Goal: Task Accomplishment & Management: Complete application form

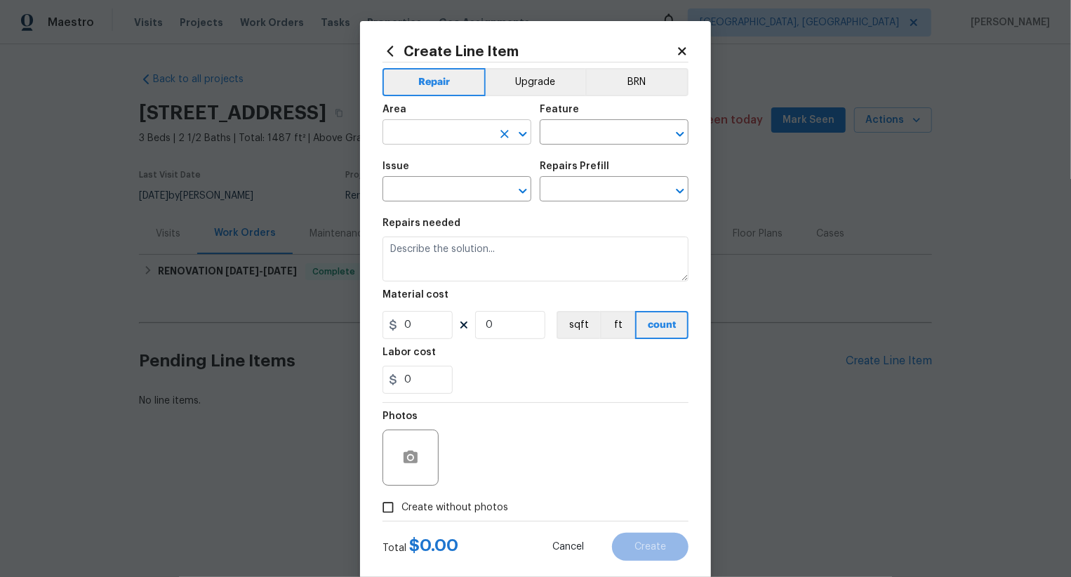
click at [460, 133] on input "text" at bounding box center [436, 134] width 109 height 22
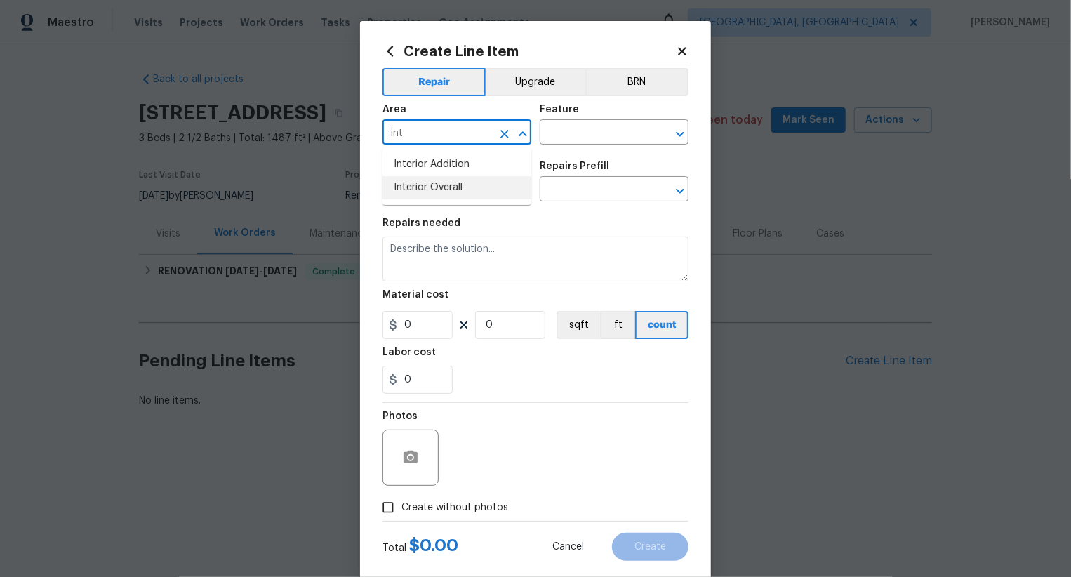
click at [465, 183] on li "Interior Overall" at bounding box center [456, 187] width 149 height 23
type input "Interior Overall"
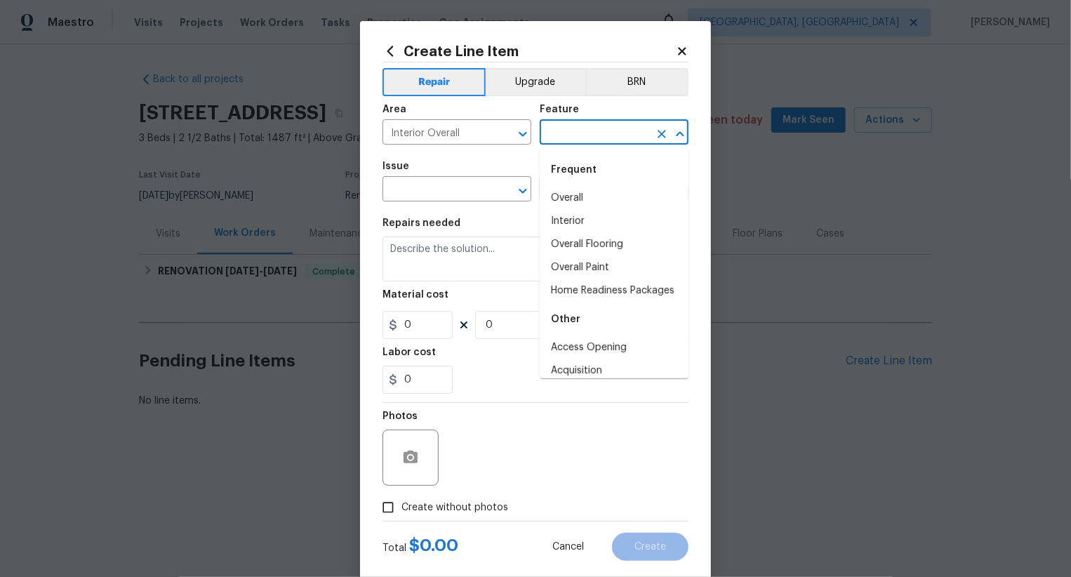
click at [597, 136] on input "text" at bounding box center [594, 134] width 109 height 22
click at [590, 193] on li "Overall" at bounding box center [614, 198] width 149 height 23
type input "Overall"
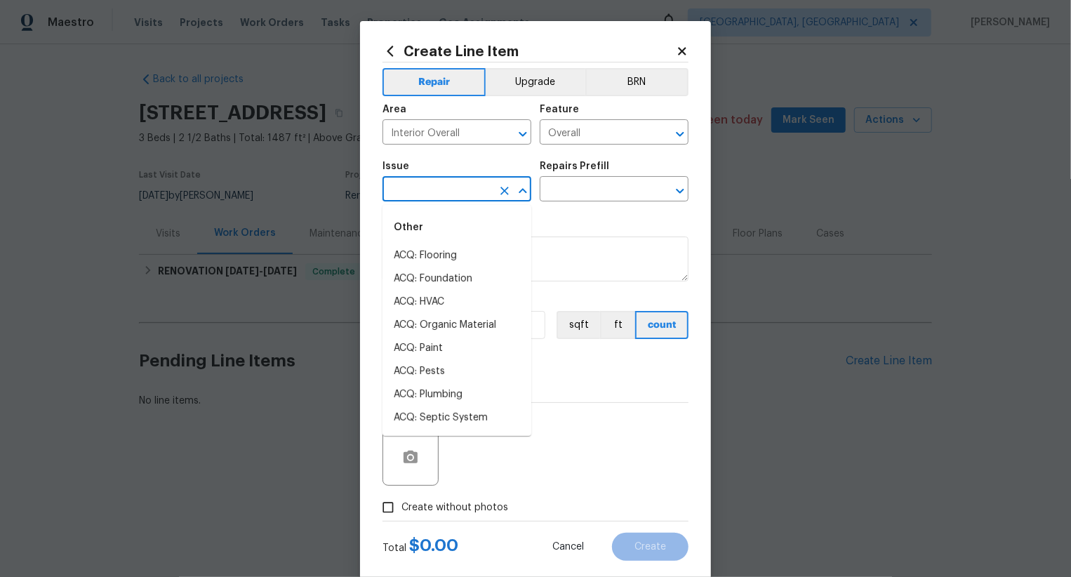
click at [448, 187] on input "text" at bounding box center [436, 191] width 109 height 22
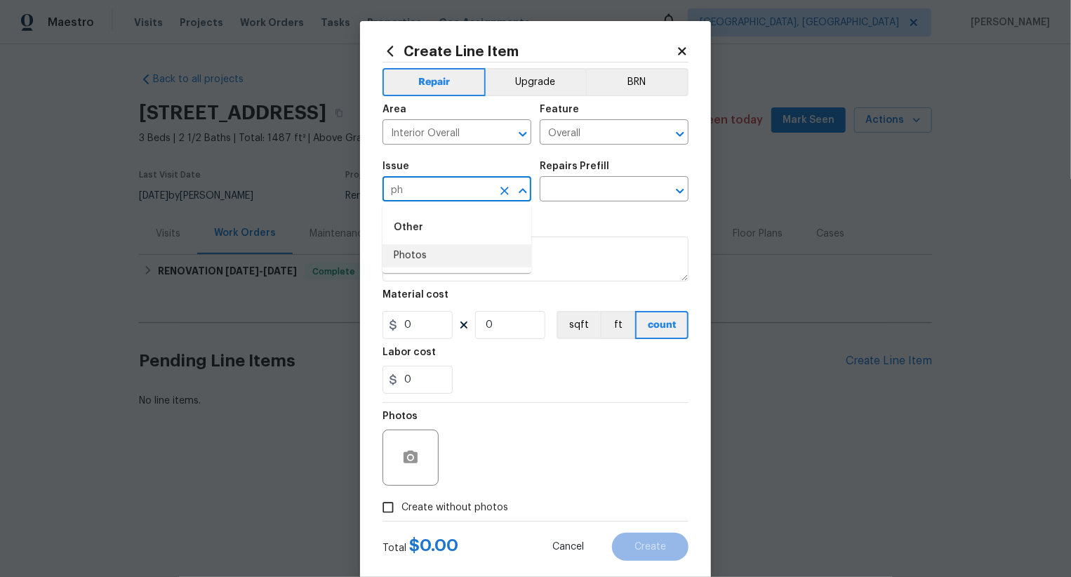
click at [442, 260] on li "Photos" at bounding box center [456, 255] width 149 height 23
type input "Photos"
click at [564, 194] on input "text" at bounding box center [594, 191] width 109 height 22
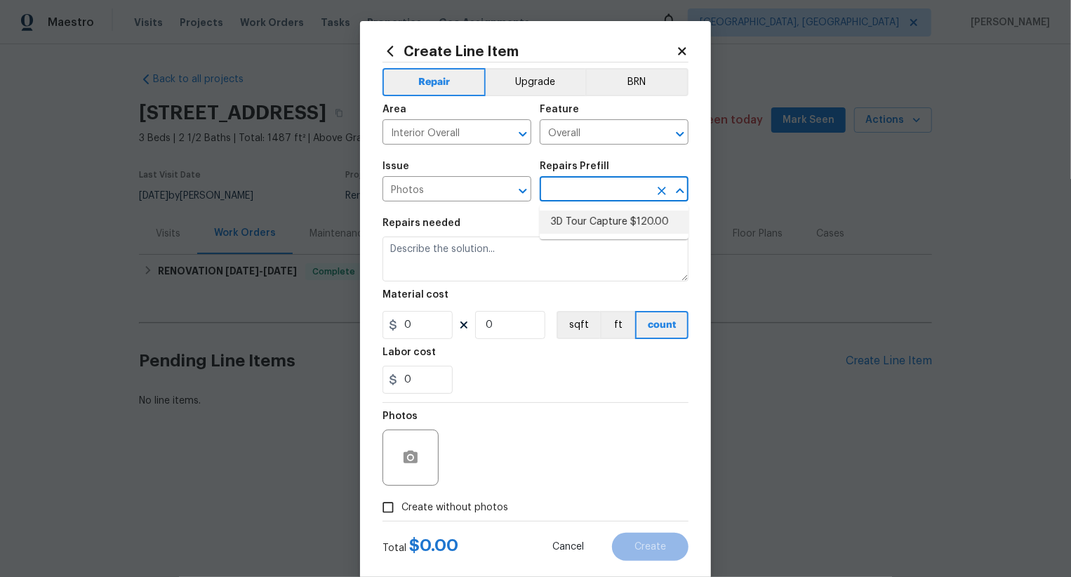
click at [565, 229] on li "3D Tour Capture $120.00" at bounding box center [614, 222] width 149 height 23
type input "3D Tour Capture $120.00"
type input "1"
type input "120"
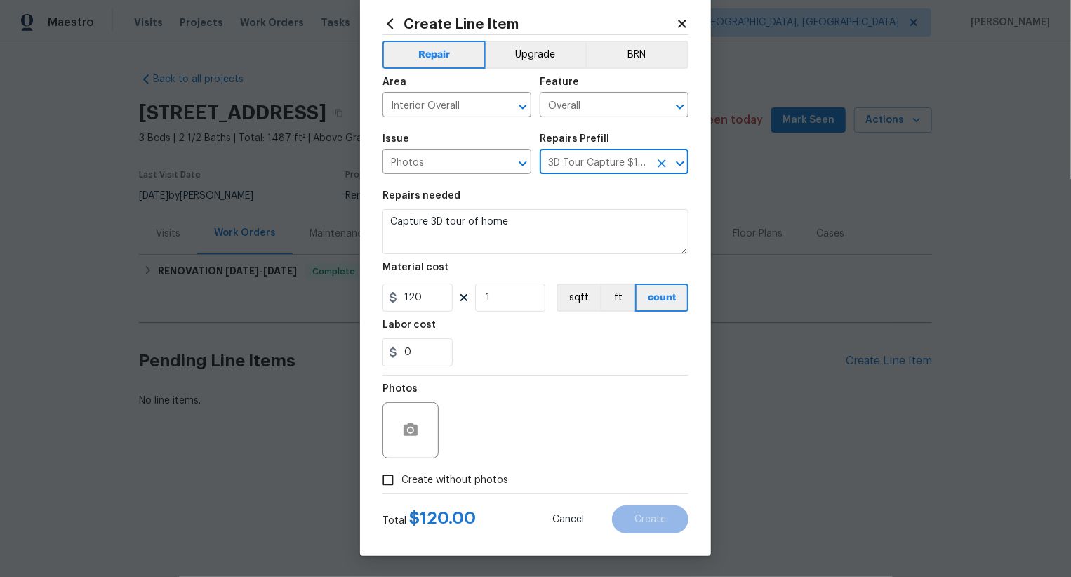
click at [458, 477] on span "Create without photos" at bounding box center [454, 480] width 107 height 15
click at [401, 477] on input "Create without photos" at bounding box center [388, 480] width 27 height 27
checkbox input "true"
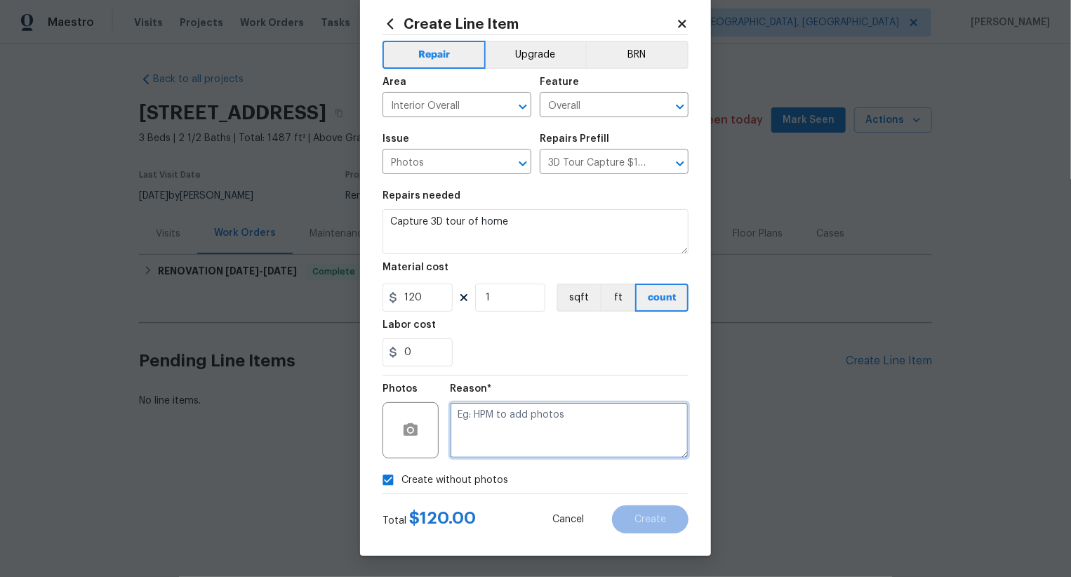
click at [537, 424] on textarea at bounding box center [569, 430] width 239 height 56
type textarea ".."
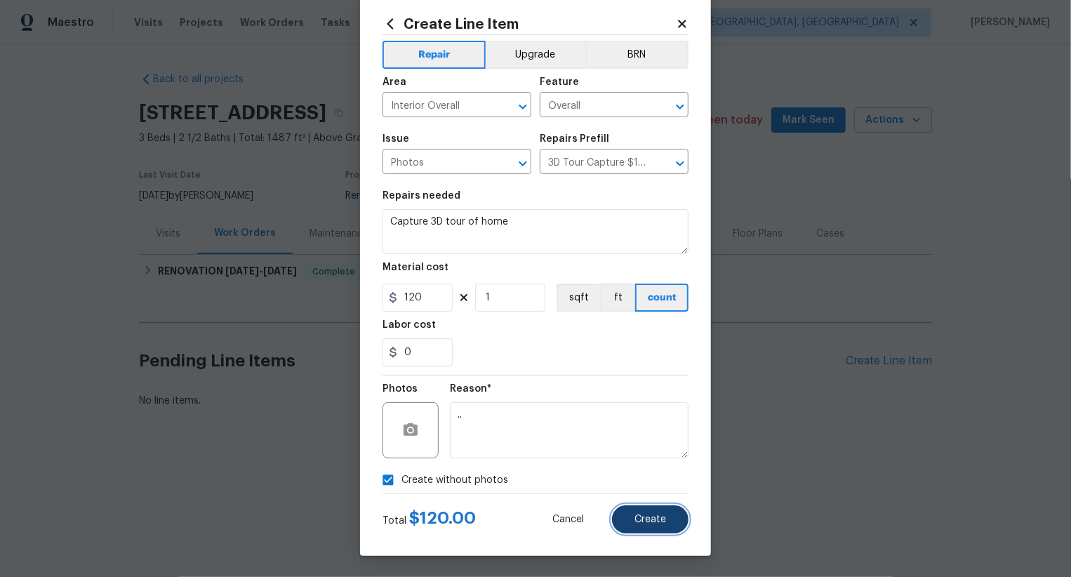
click at [667, 524] on button "Create" at bounding box center [650, 519] width 76 height 28
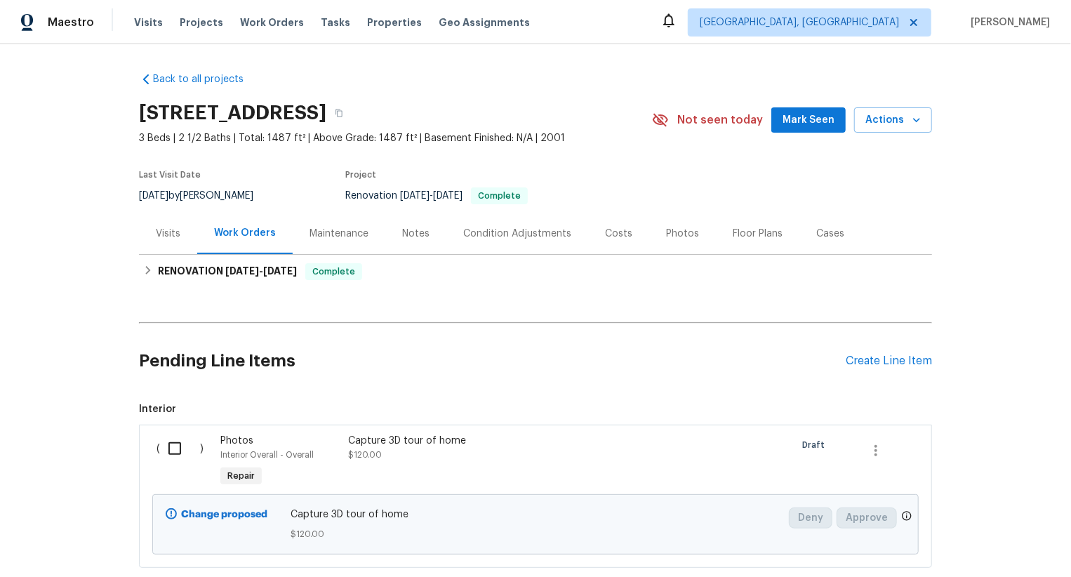
scroll to position [86, 0]
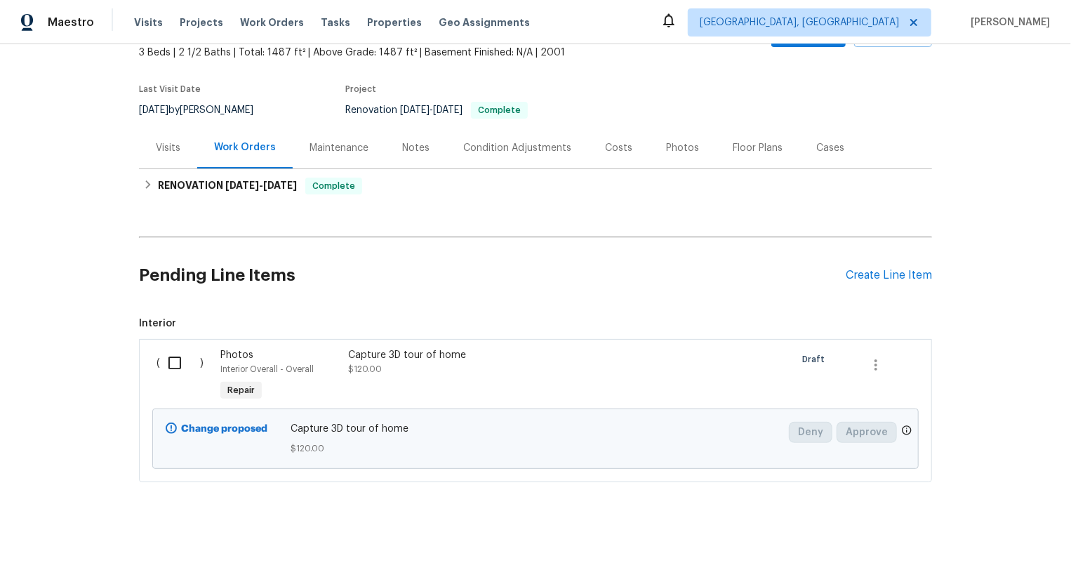
click at [171, 379] on div "( )" at bounding box center [184, 376] width 64 height 65
click at [180, 364] on input "checkbox" at bounding box center [180, 362] width 40 height 29
checkbox input "true"
click at [958, 530] on button "Create Work Order" at bounding box center [991, 542] width 116 height 26
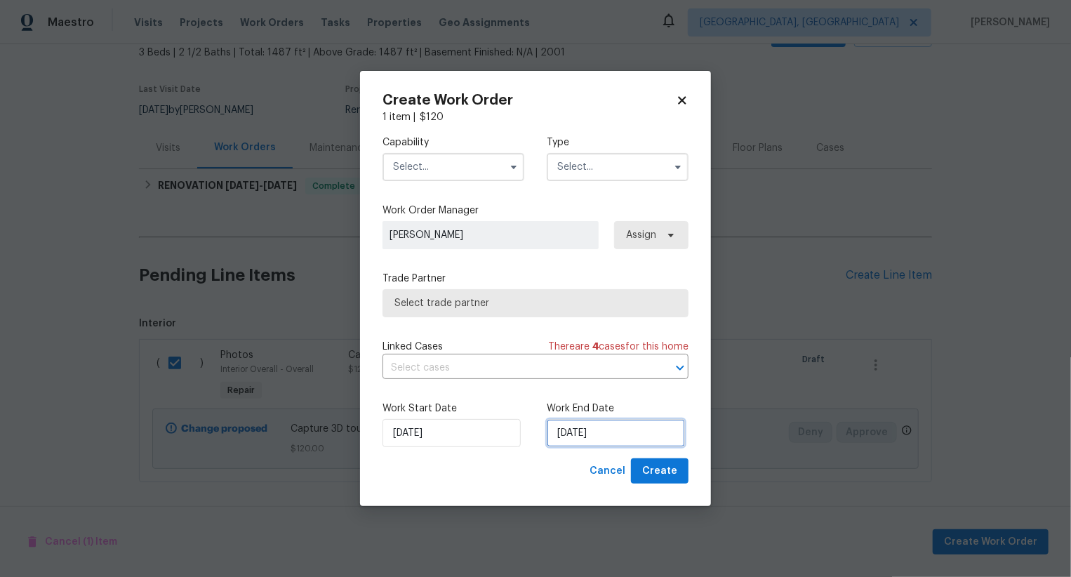
click at [581, 440] on input "04/09/2025" at bounding box center [616, 433] width 138 height 28
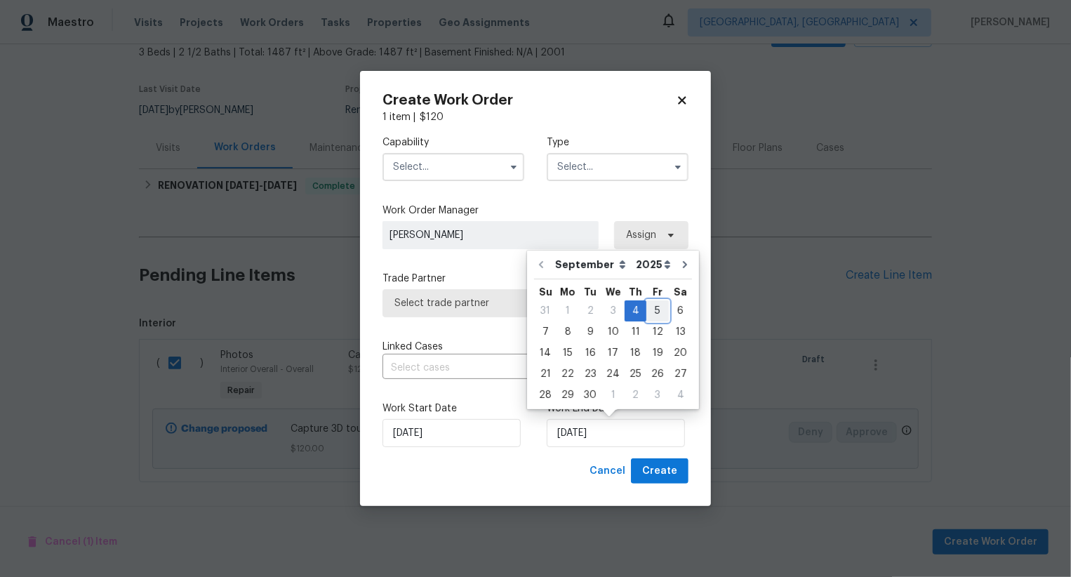
click at [652, 316] on div "5" at bounding box center [657, 311] width 22 height 20
type input "05/09/2025"
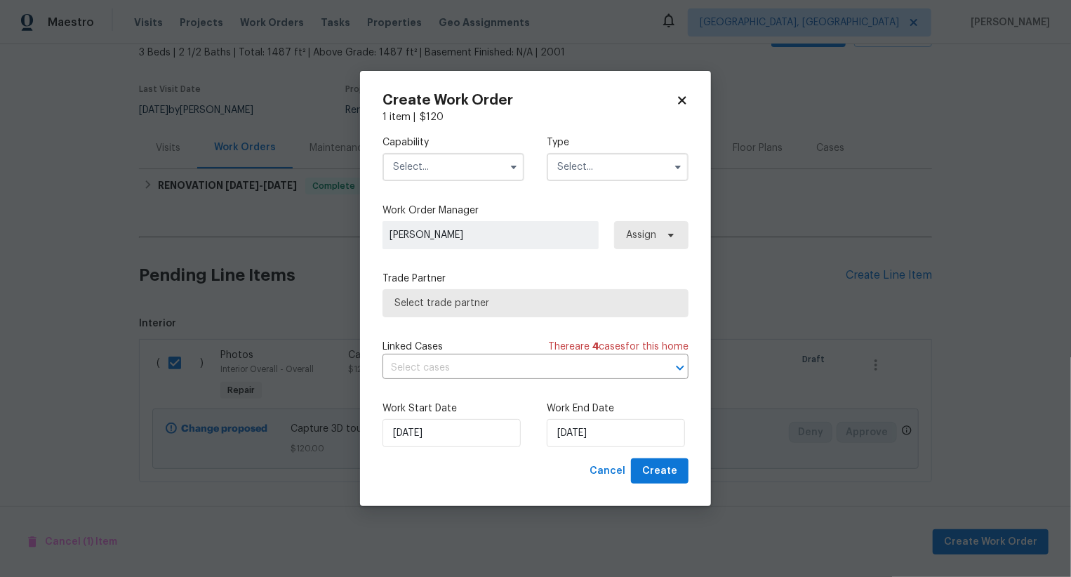
click at [470, 164] on input "text" at bounding box center [453, 167] width 142 height 28
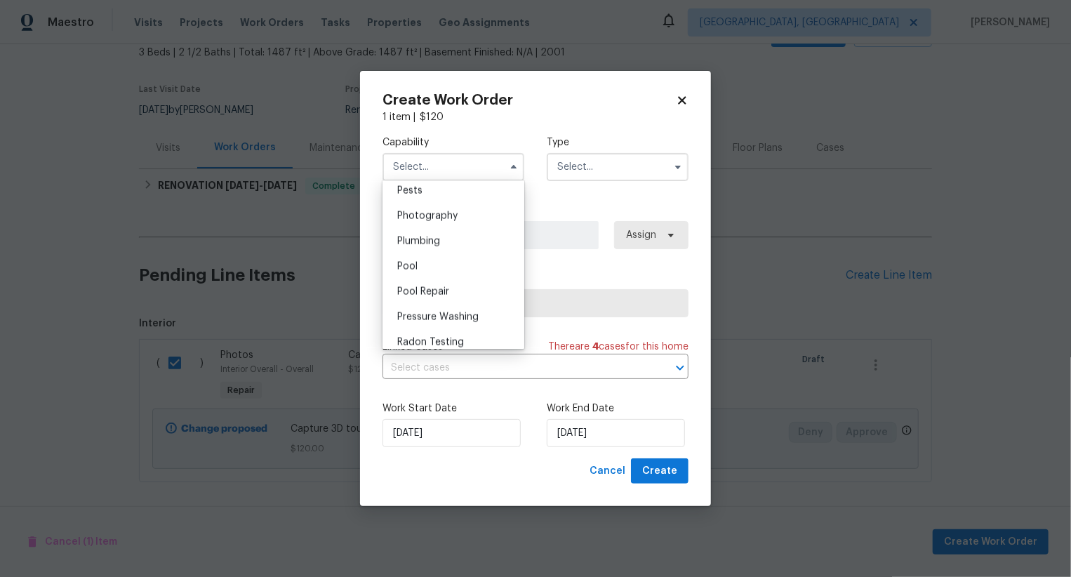
scroll to position [1187, 0]
click at [470, 234] on div "Photography" at bounding box center [453, 238] width 135 height 25
type input "Photography"
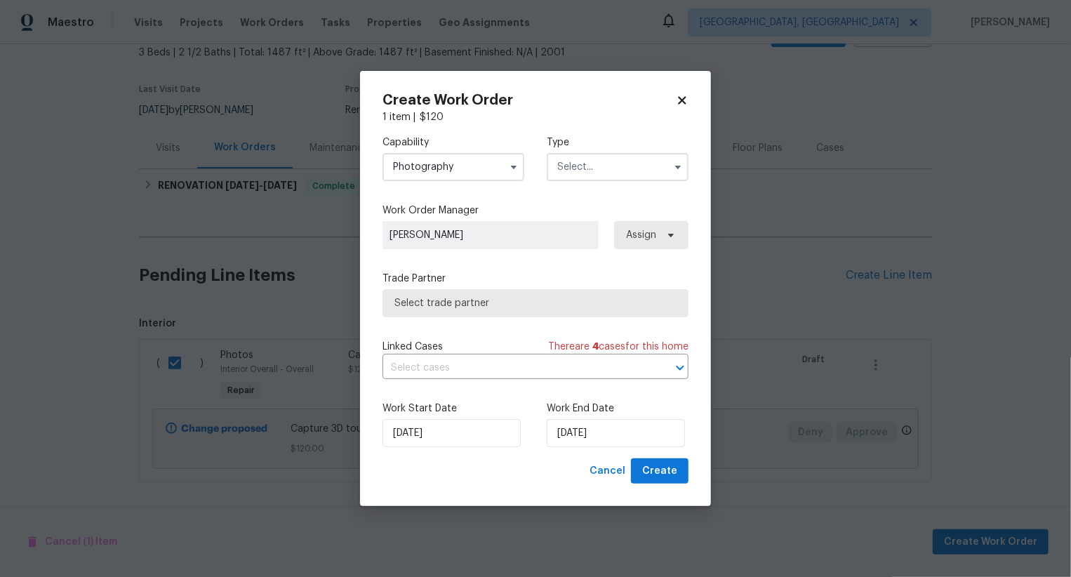
click at [600, 169] on input "text" at bounding box center [618, 167] width 142 height 28
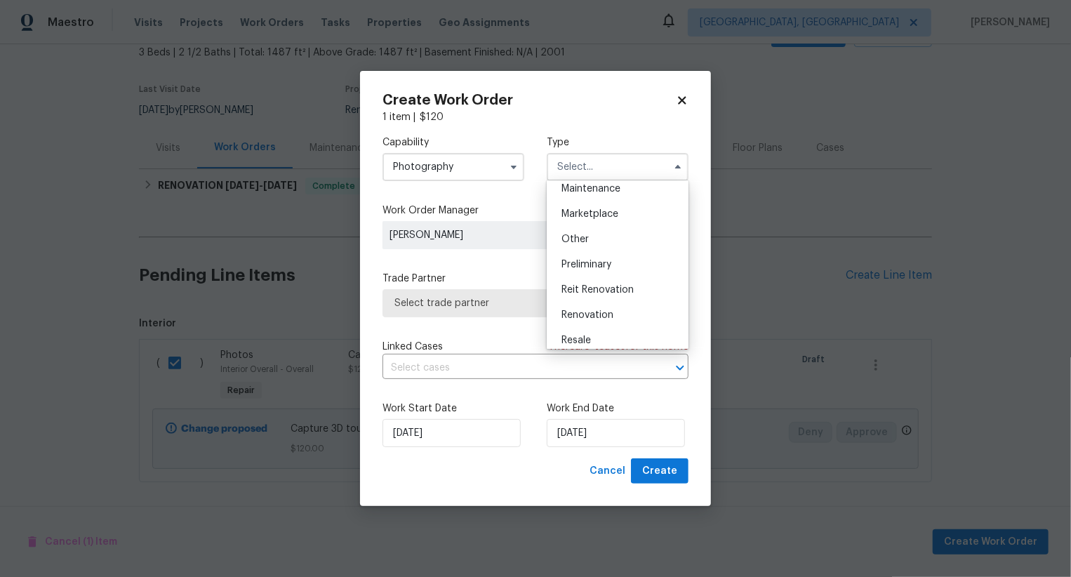
scroll to position [232, 0]
drag, startPoint x: 600, startPoint y: 173, endPoint x: 600, endPoint y: 232, distance: 59.7
click at [600, 232] on ul "Feedback Hoa Violation Holding Incident Insured Lender Required Listed Lite Lwo…" at bounding box center [618, 264] width 142 height 168
click at [600, 234] on div "Other" at bounding box center [617, 241] width 135 height 25
type input "Other"
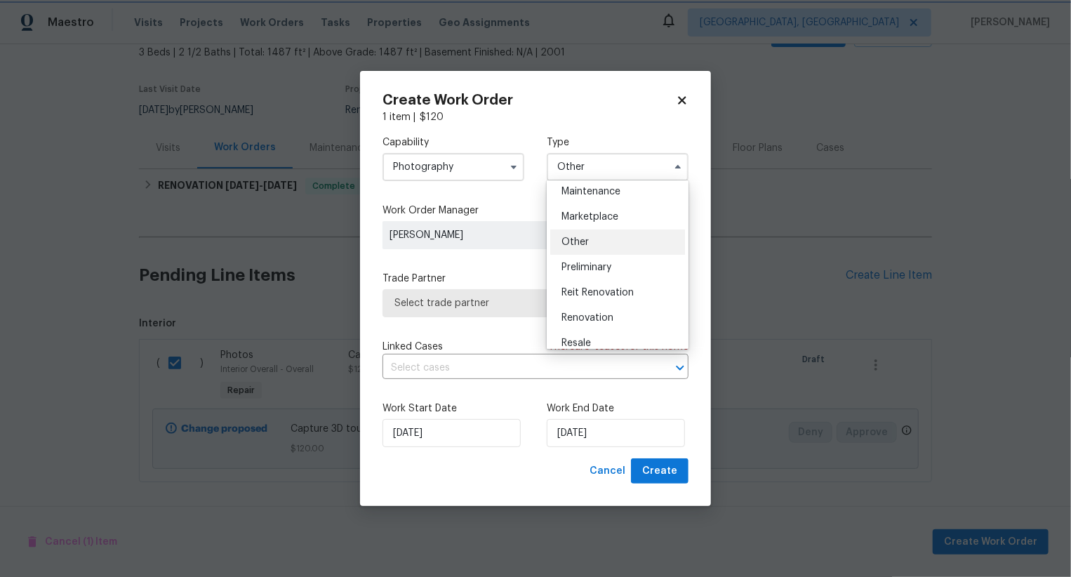
scroll to position [0, 0]
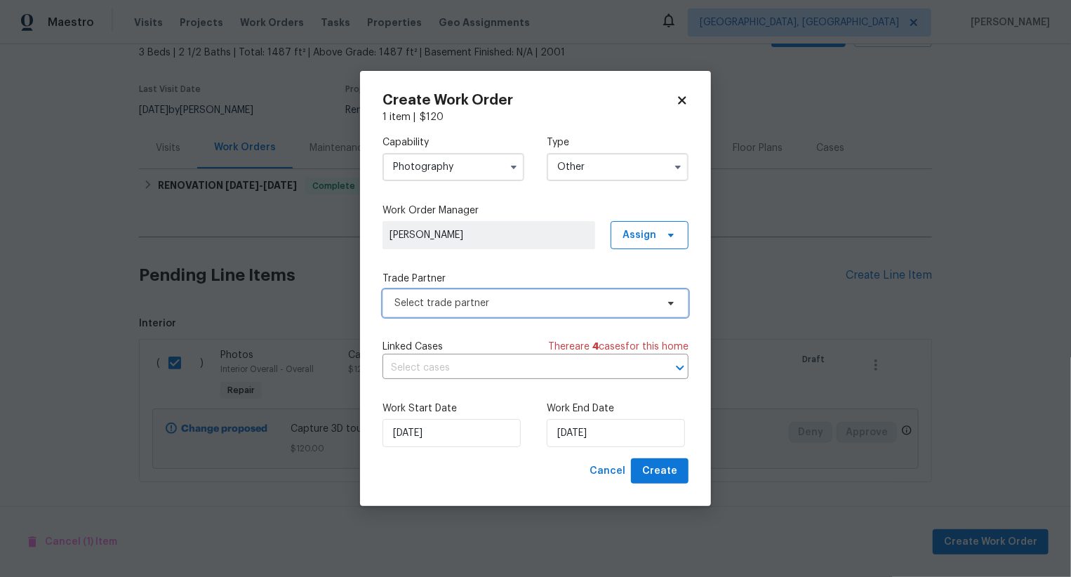
click at [545, 296] on span "Select trade partner" at bounding box center [525, 303] width 262 height 14
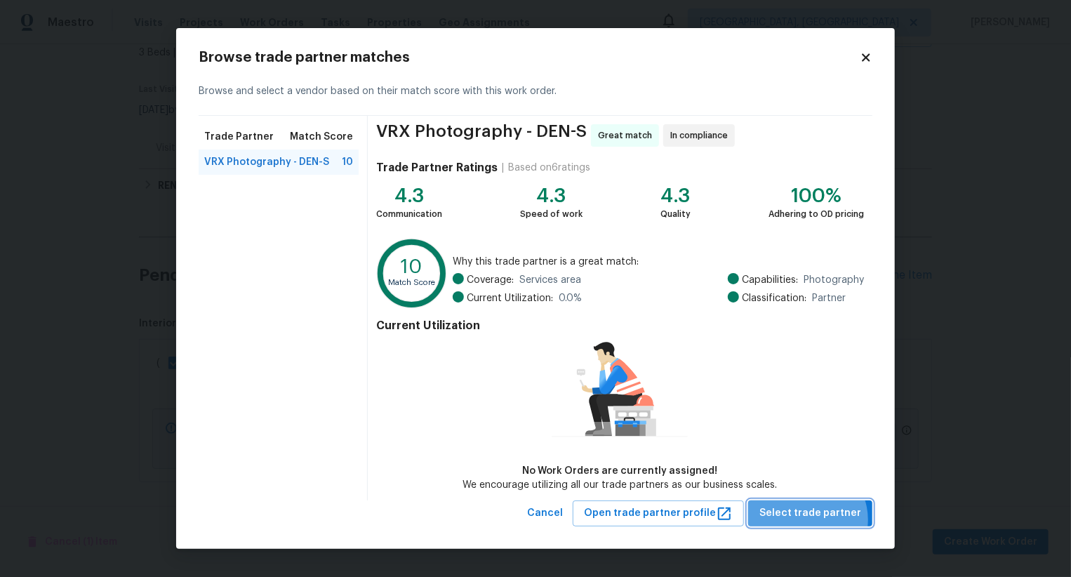
click at [813, 520] on span "Select trade partner" at bounding box center [810, 514] width 102 height 18
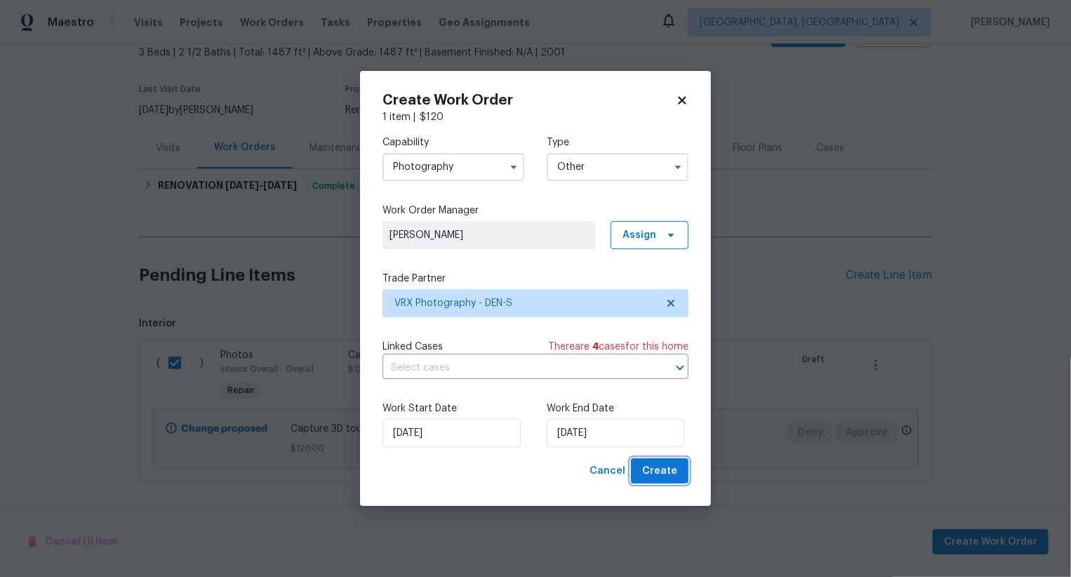
click at [680, 475] on button "Create" at bounding box center [660, 471] width 58 height 26
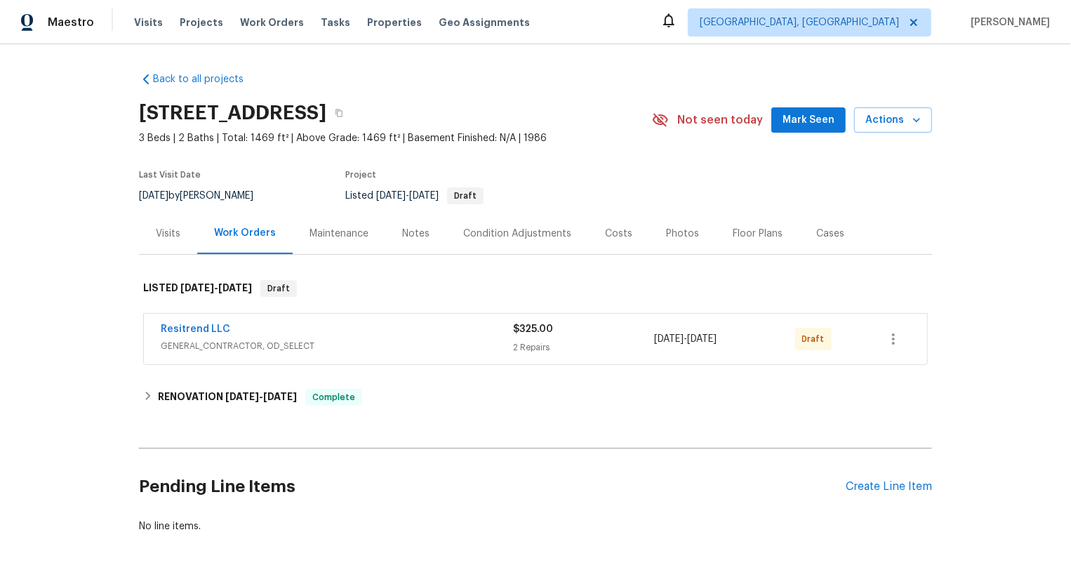
scroll to position [51, 0]
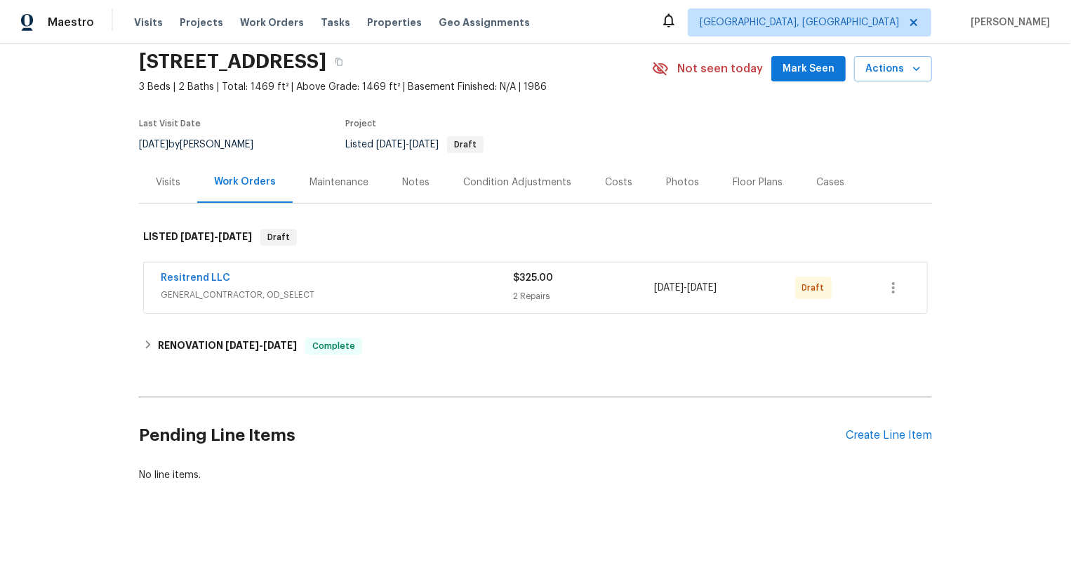
click at [881, 422] on div "Pending Line Items Create Line Item" at bounding box center [535, 435] width 793 height 65
click at [886, 449] on div "Pending Line Items Create Line Item" at bounding box center [535, 435] width 793 height 65
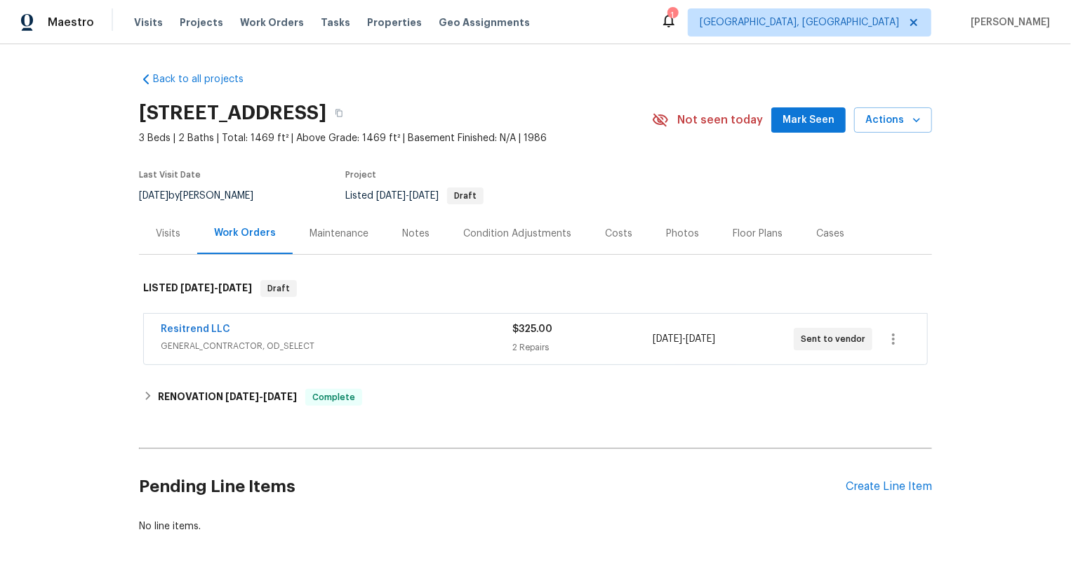
scroll to position [51, 0]
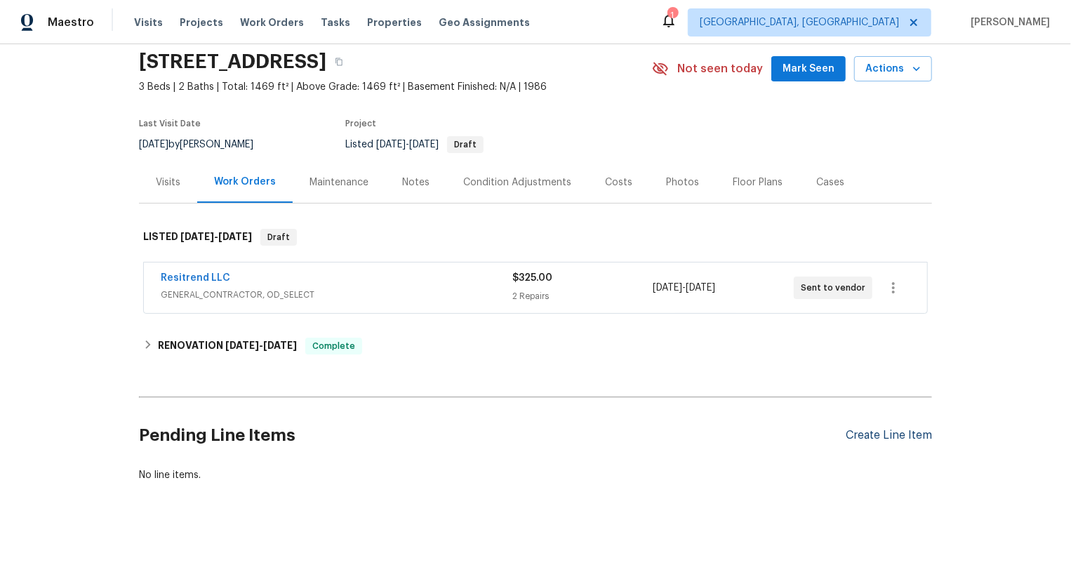
click at [899, 441] on div "Create Line Item" at bounding box center [889, 435] width 86 height 13
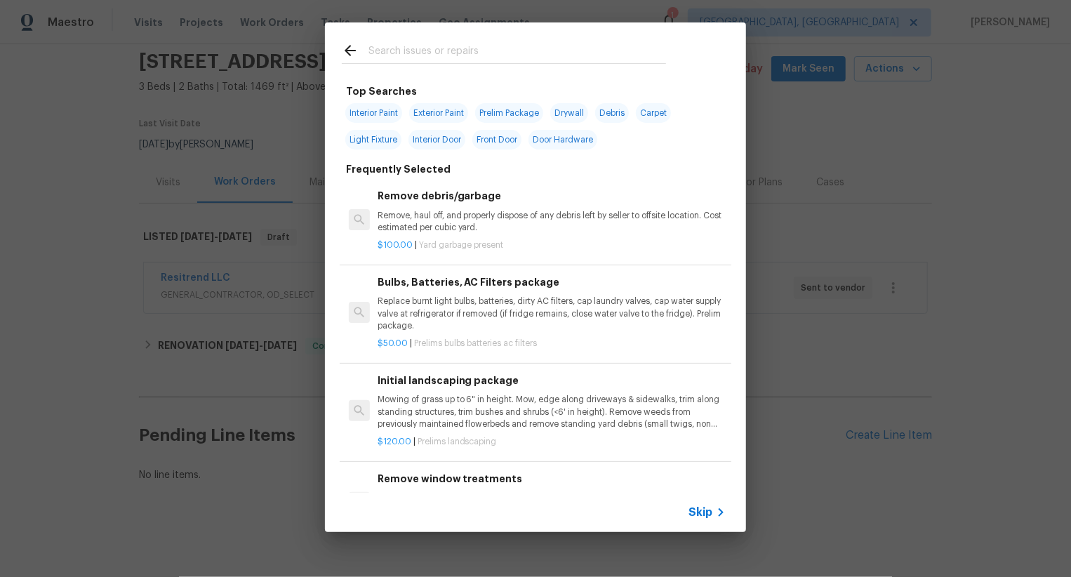
click at [707, 509] on span "Skip" at bounding box center [700, 512] width 24 height 14
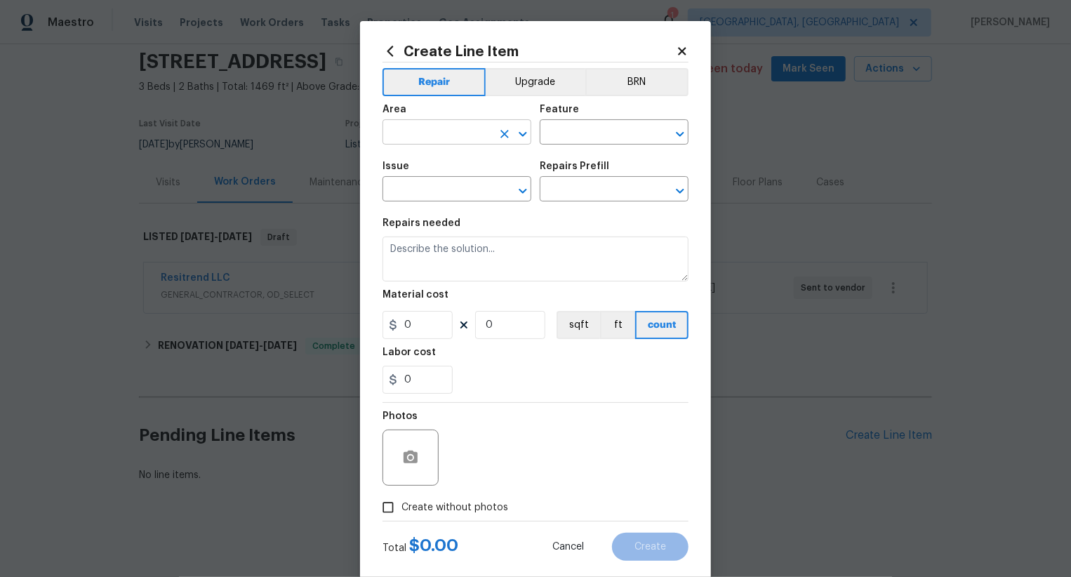
click at [453, 140] on input "text" at bounding box center [436, 134] width 109 height 22
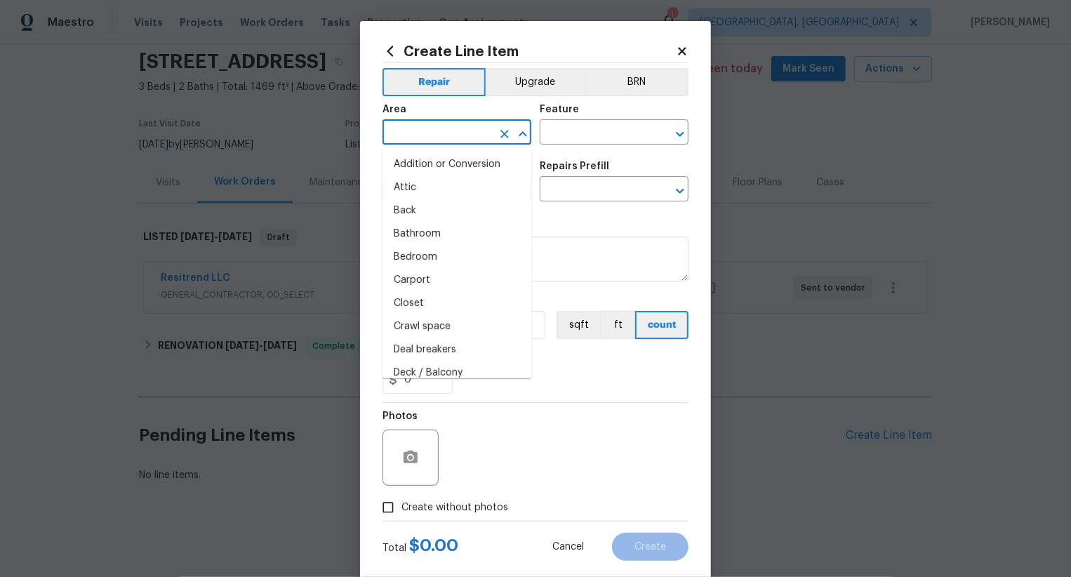
type input "u"
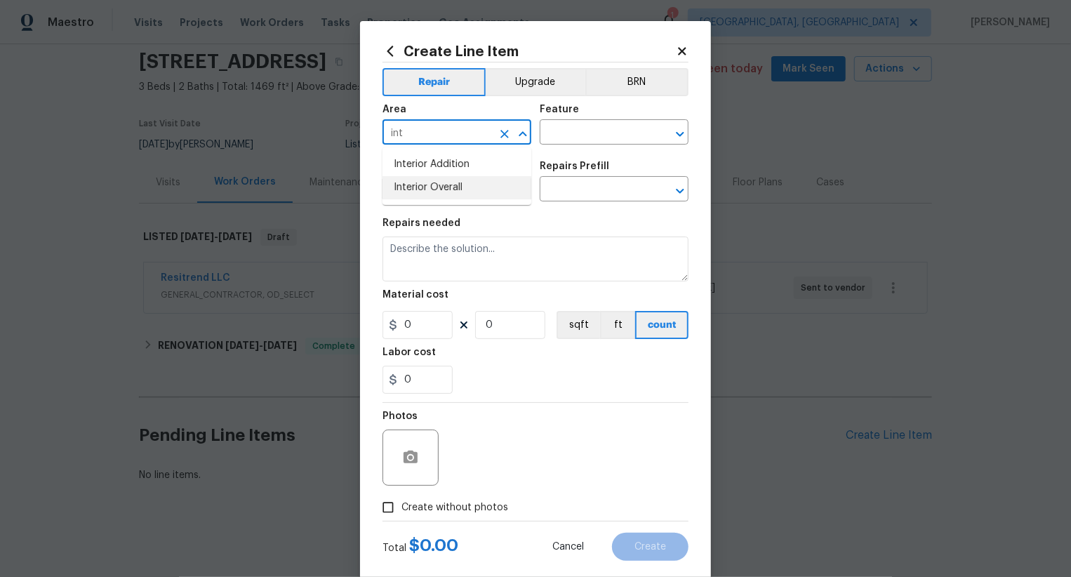
click at [451, 197] on li "Interior Overall" at bounding box center [456, 187] width 149 height 23
type input "Interior Overall"
click at [589, 126] on input "text" at bounding box center [594, 134] width 109 height 22
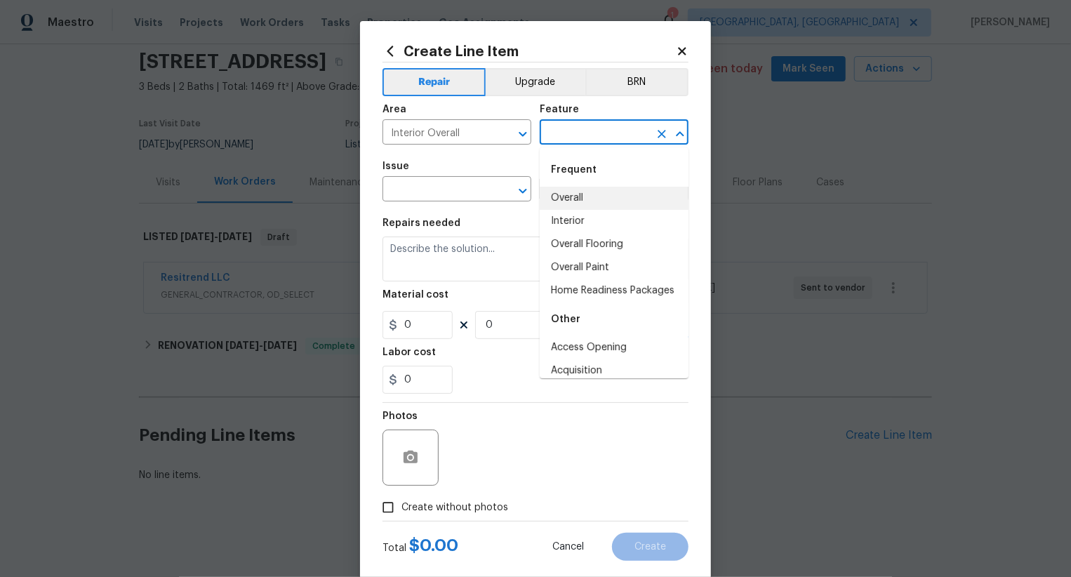
click at [583, 192] on li "Overall" at bounding box center [614, 198] width 149 height 23
type input "Overall"
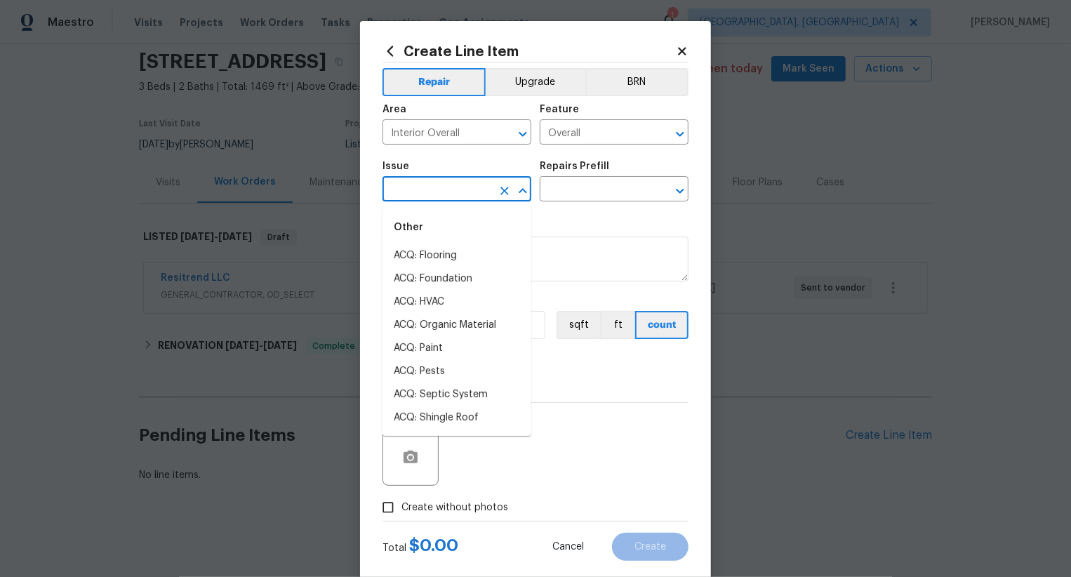
click at [445, 193] on input "text" at bounding box center [436, 191] width 109 height 22
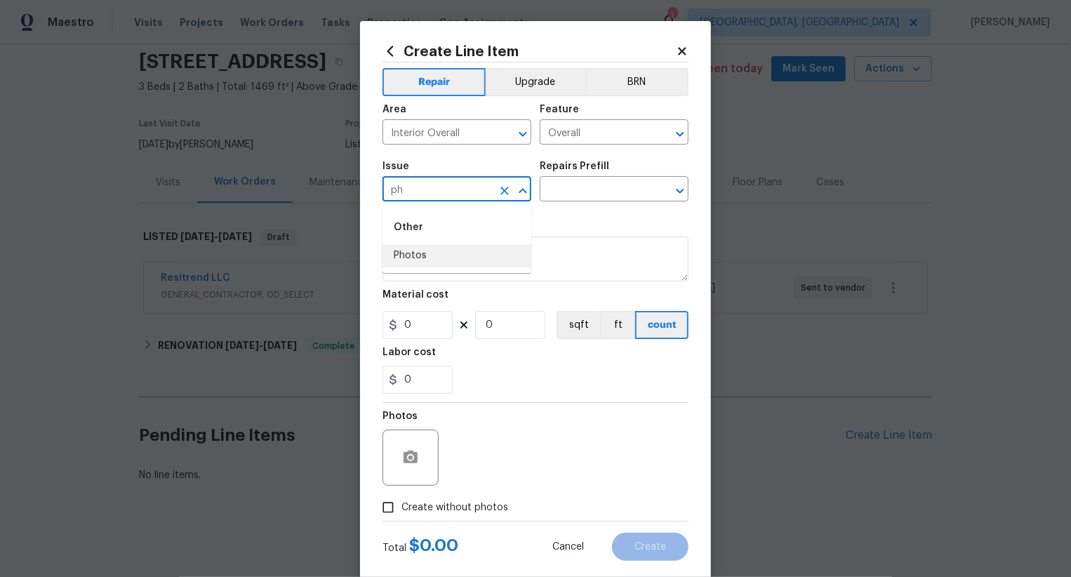
click at [438, 256] on li "Photos" at bounding box center [456, 255] width 149 height 23
type input "Photos"
click at [579, 200] on input "text" at bounding box center [594, 191] width 109 height 22
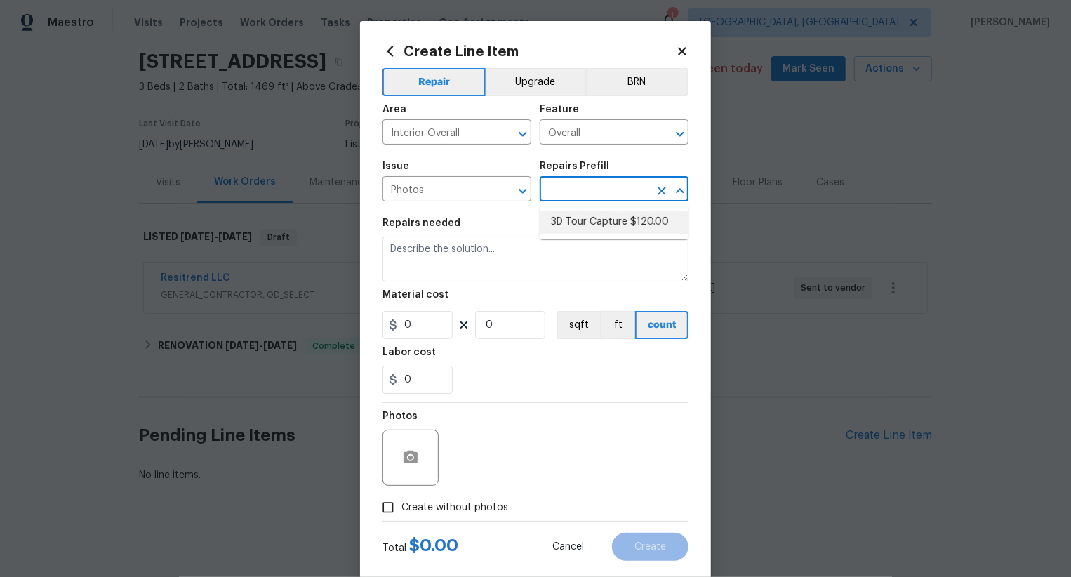
click at [587, 219] on li "3D Tour Capture $120.00" at bounding box center [614, 222] width 149 height 23
type input "3D Tour Capture $120.00"
type textarea "Capture 3D tour of home"
type input "120"
type input "1"
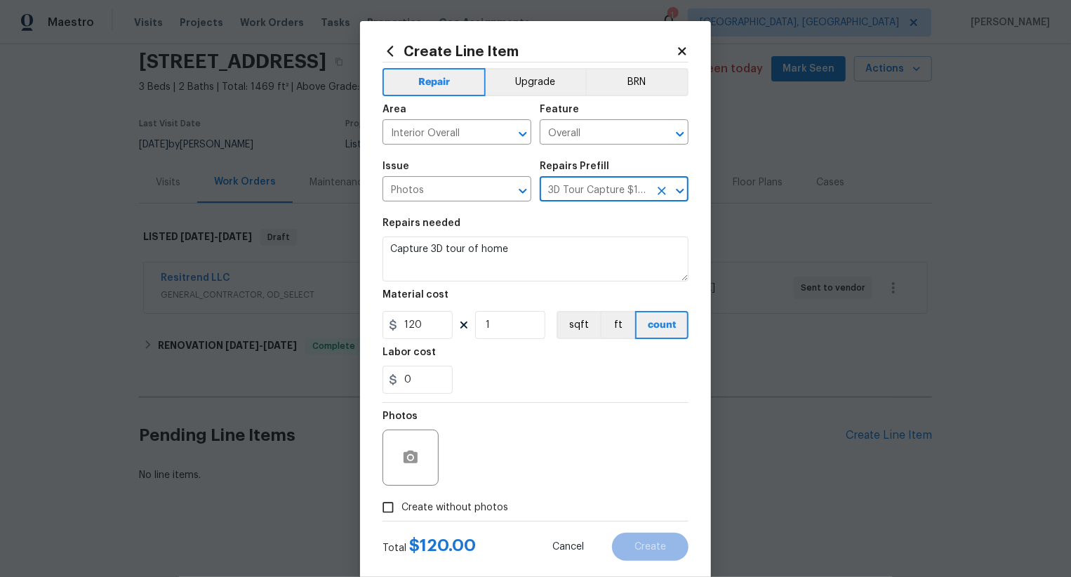
scroll to position [27, 0]
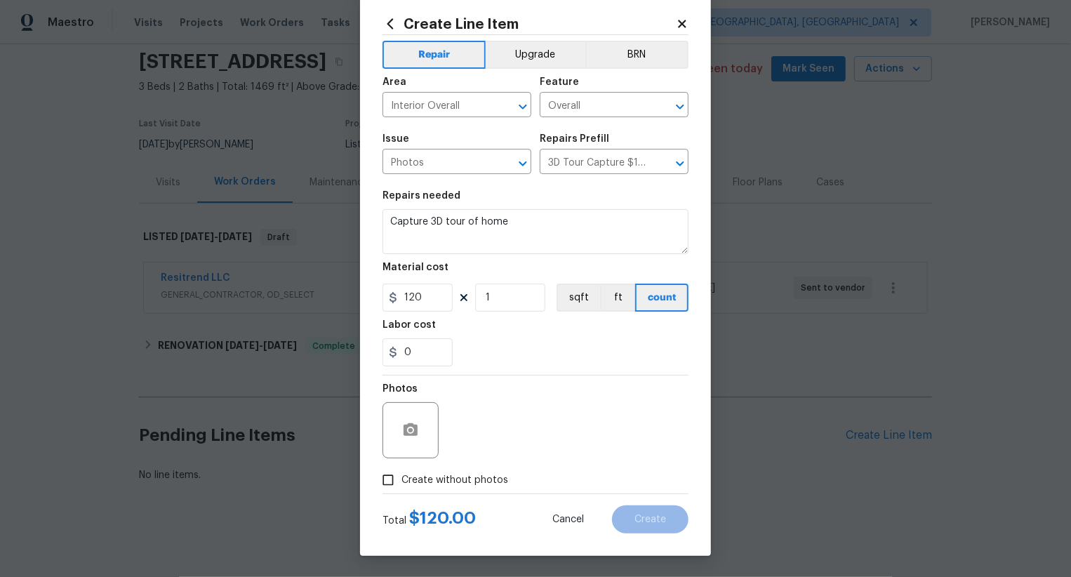
click at [458, 476] on span "Create without photos" at bounding box center [454, 480] width 107 height 15
click at [401, 476] on input "Create without photos" at bounding box center [388, 480] width 27 height 27
checkbox input "true"
click at [554, 425] on textarea at bounding box center [569, 430] width 239 height 56
type textarea ".."
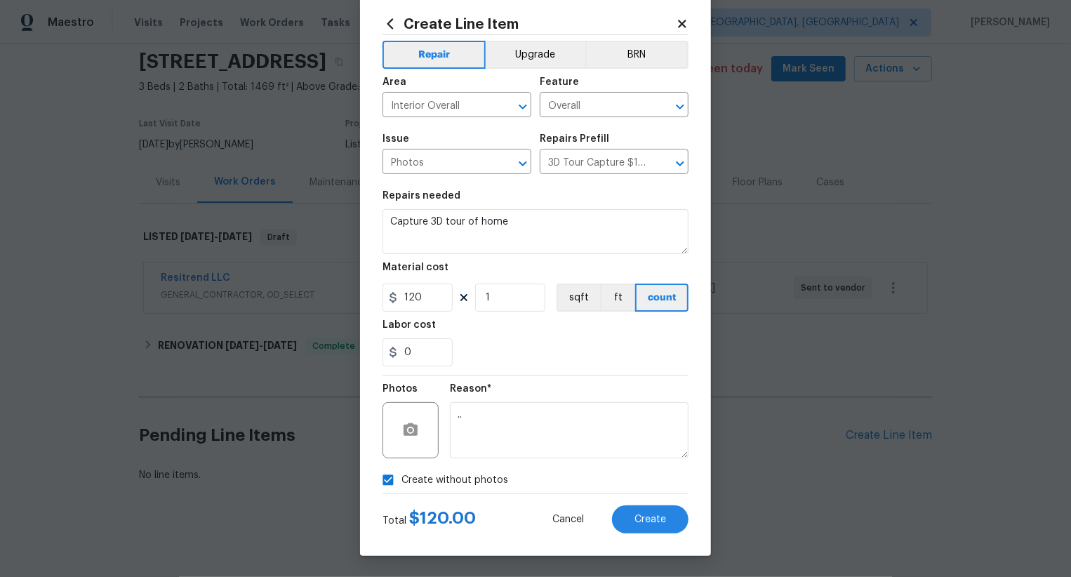
click at [648, 503] on div "Total $ 120.00 Cancel Create" at bounding box center [535, 513] width 306 height 39
click at [648, 512] on button "Create" at bounding box center [650, 519] width 76 height 28
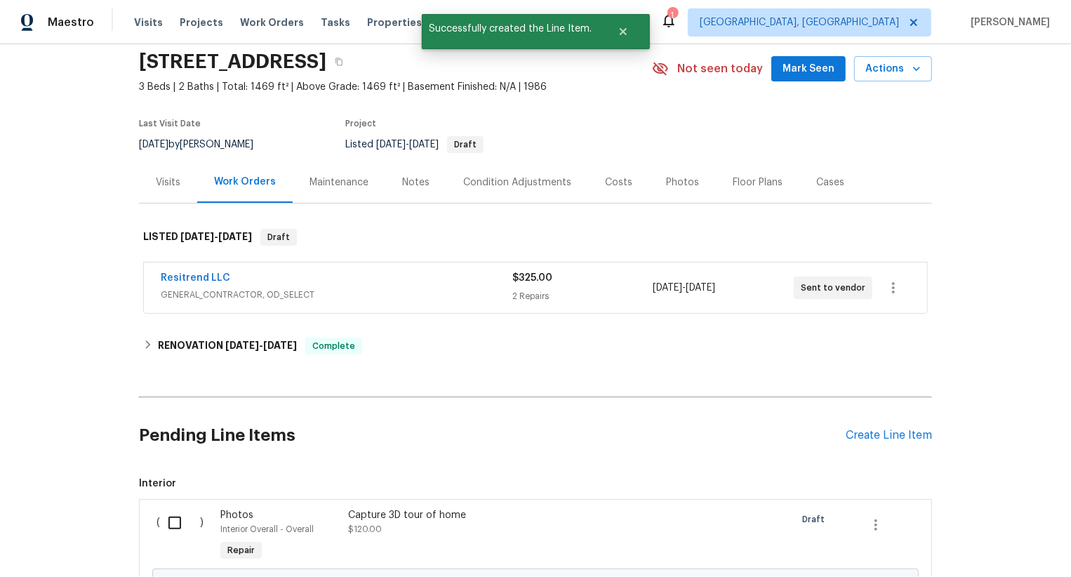
scroll to position [211, 0]
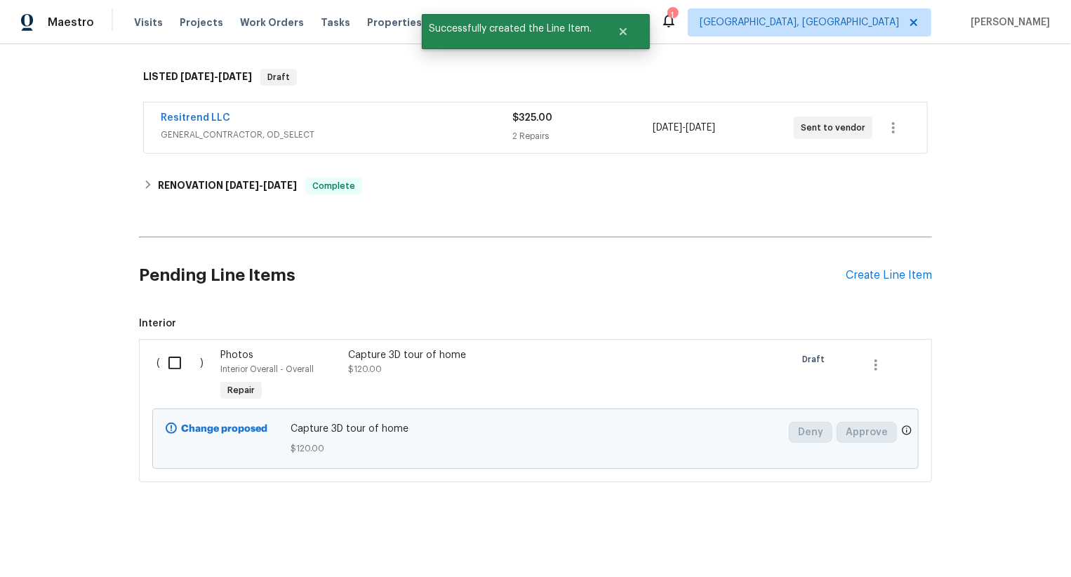
click at [185, 364] on input "checkbox" at bounding box center [180, 362] width 40 height 29
checkbox input "true"
click at [1019, 543] on span "Create Work Order" at bounding box center [990, 542] width 93 height 18
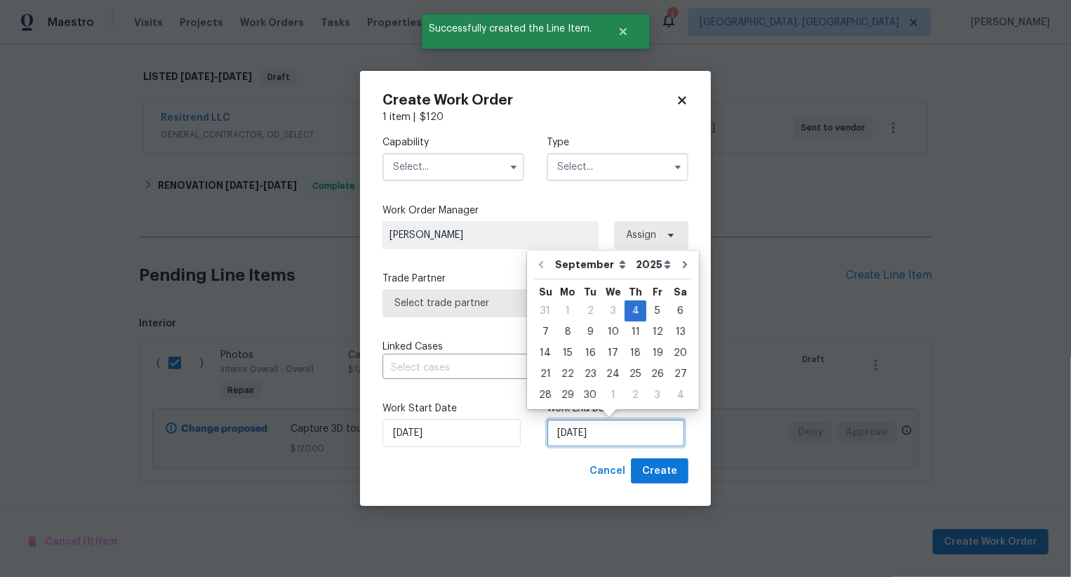
click at [579, 434] on input "04/09/2025" at bounding box center [616, 433] width 138 height 28
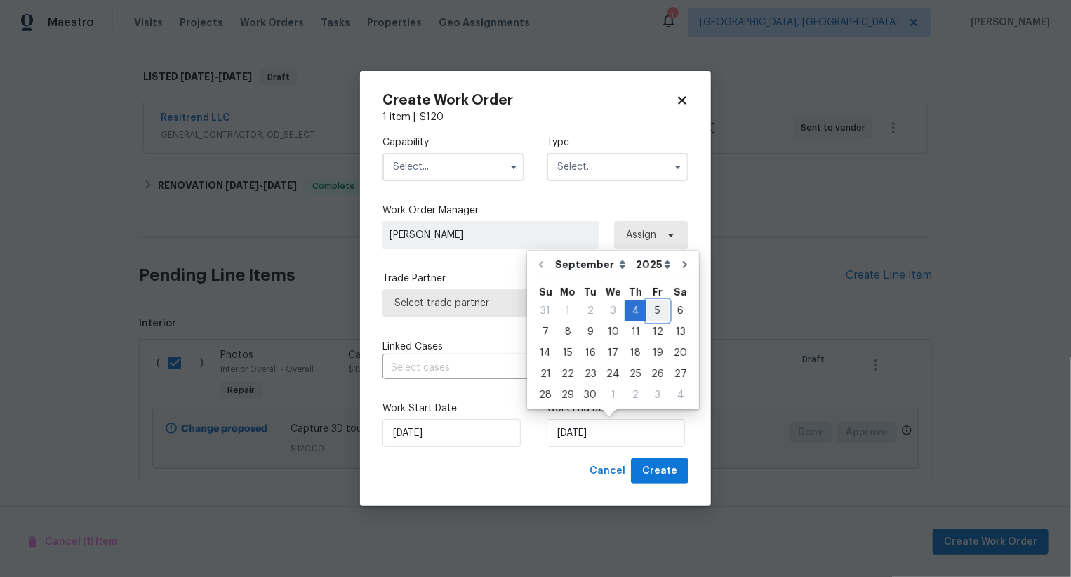
click at [651, 306] on div "5" at bounding box center [657, 311] width 22 height 20
type input "05/09/2025"
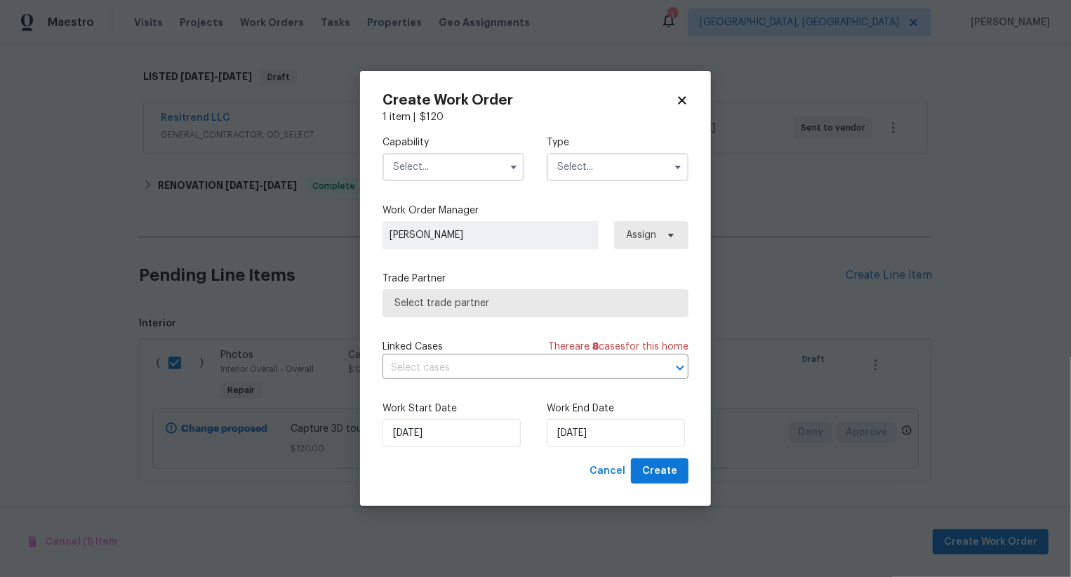
click at [466, 158] on input "text" at bounding box center [453, 167] width 142 height 28
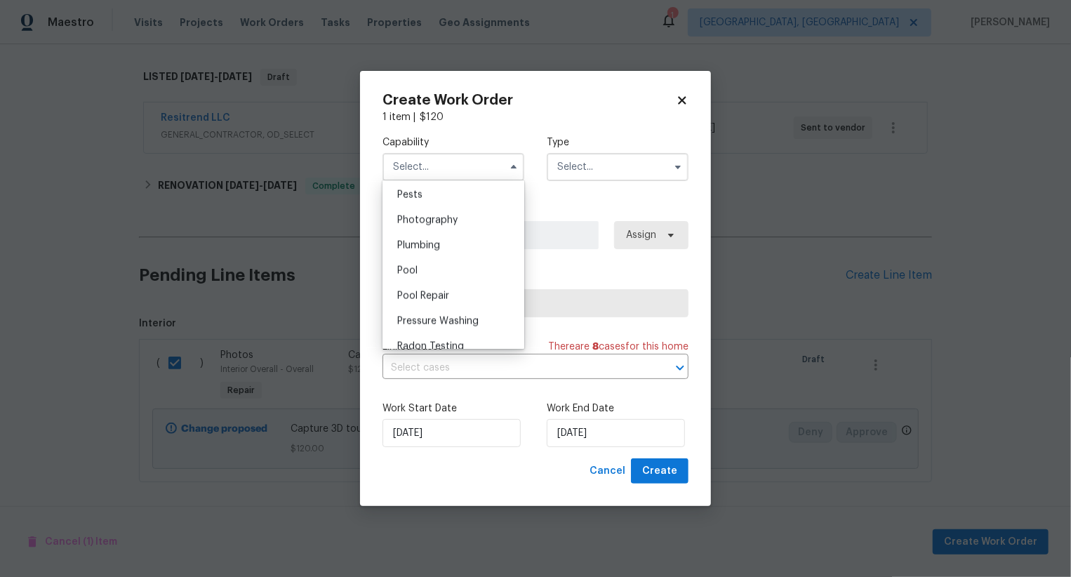
scroll to position [1178, 0]
click at [468, 246] on div "Photography" at bounding box center [453, 247] width 135 height 25
type input "Photography"
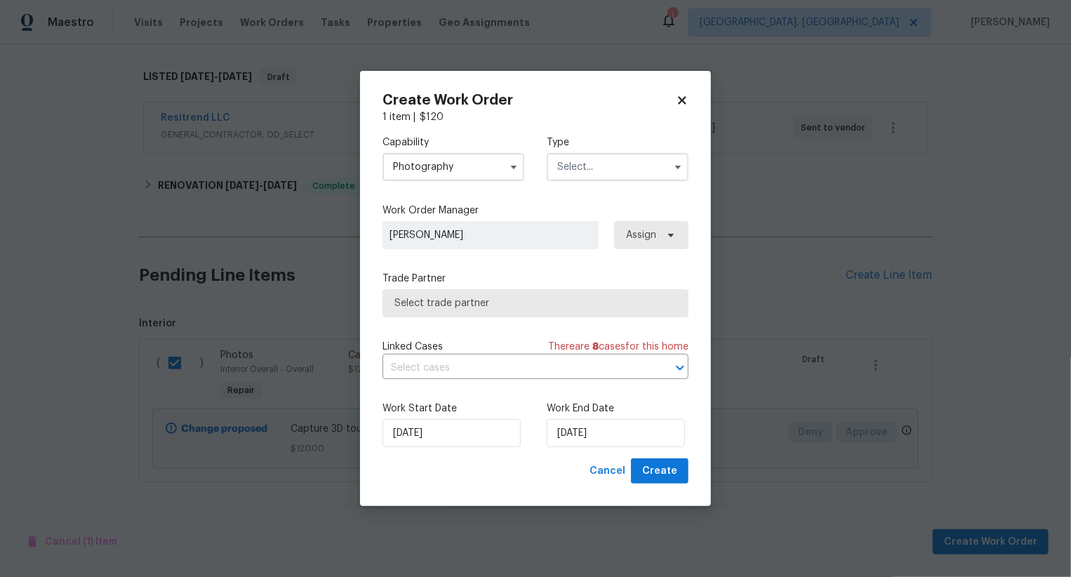
click at [592, 164] on input "text" at bounding box center [618, 167] width 142 height 28
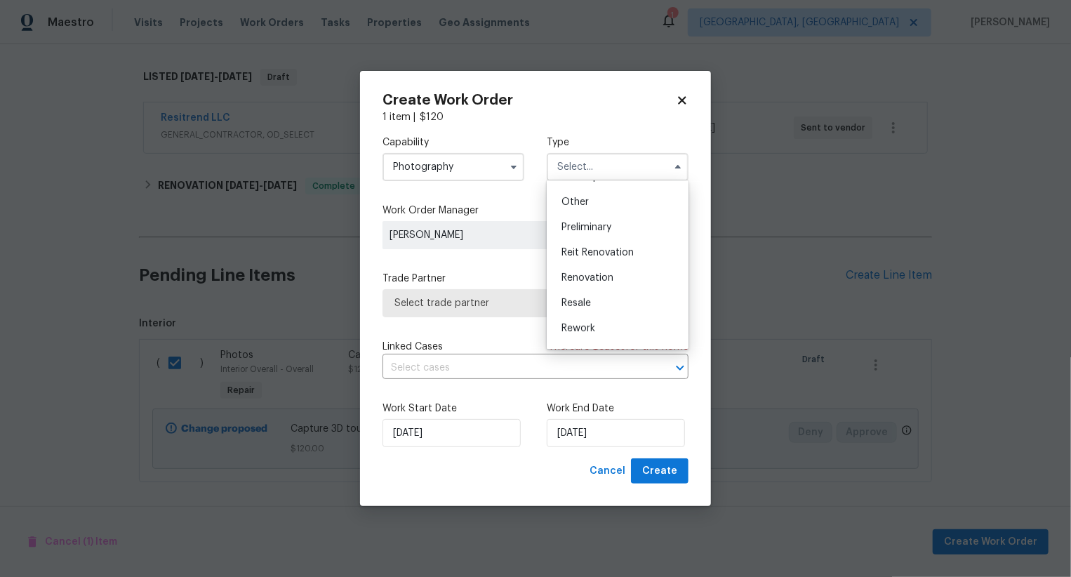
scroll to position [270, 0]
click at [597, 213] on div "Other" at bounding box center [617, 204] width 135 height 25
type input "Other"
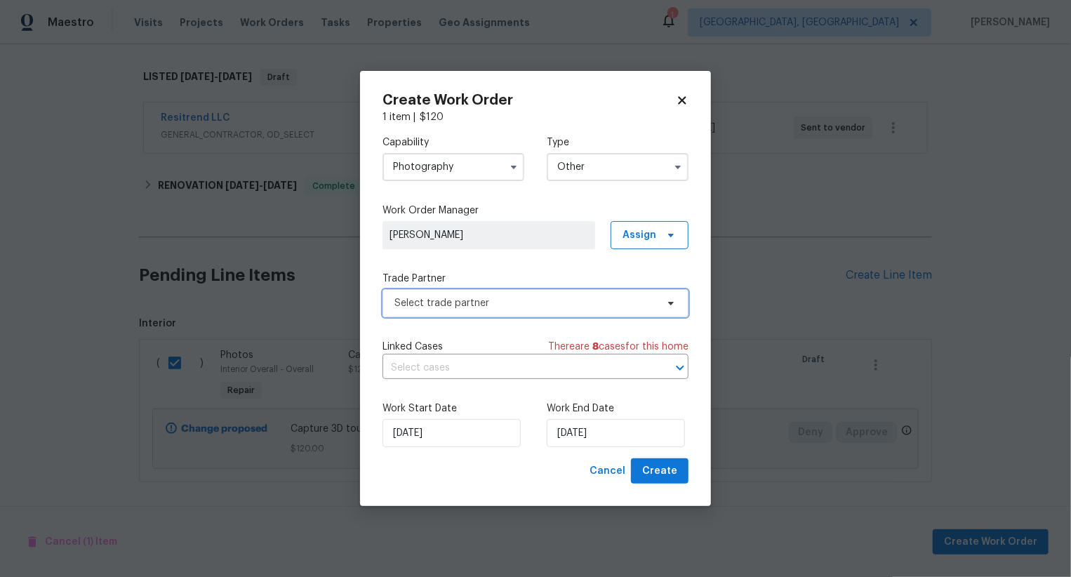
click at [575, 299] on span "Select trade partner" at bounding box center [525, 303] width 262 height 14
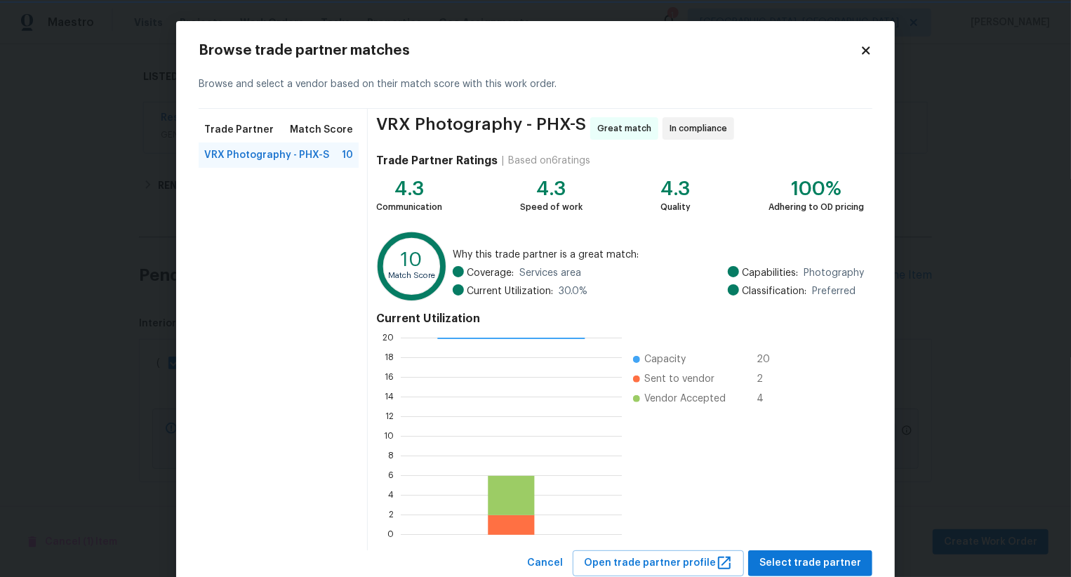
scroll to position [42, 0]
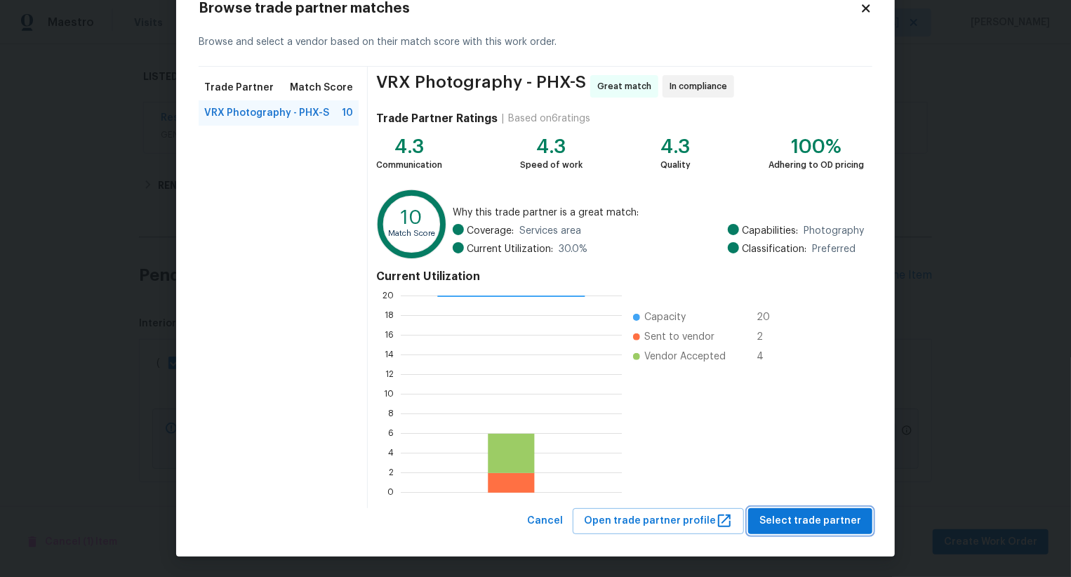
click at [813, 525] on span "Select trade partner" at bounding box center [810, 521] width 102 height 18
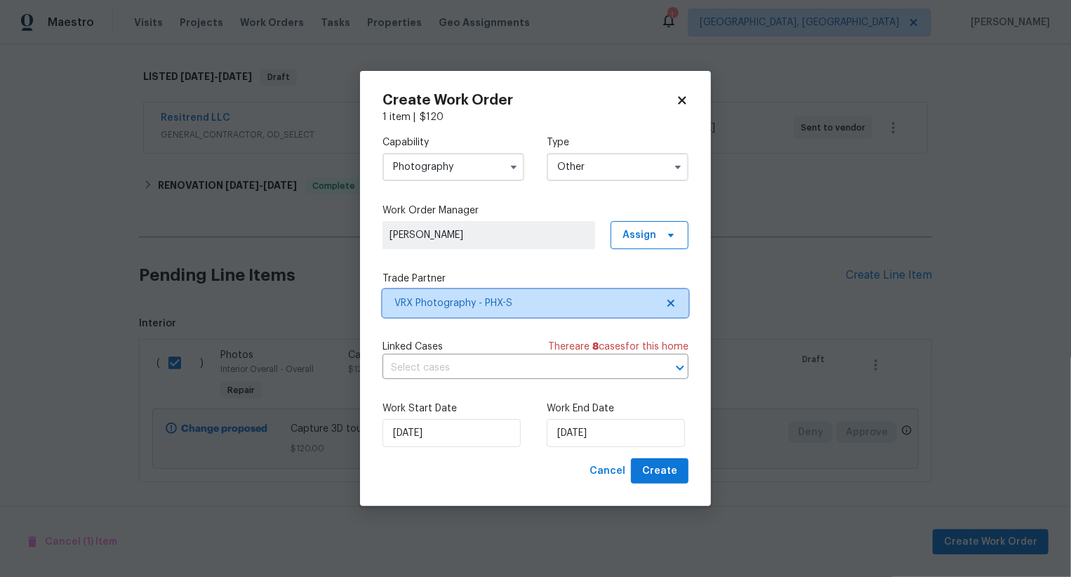
scroll to position [0, 0]
click at [674, 472] on span "Create" at bounding box center [659, 471] width 35 height 18
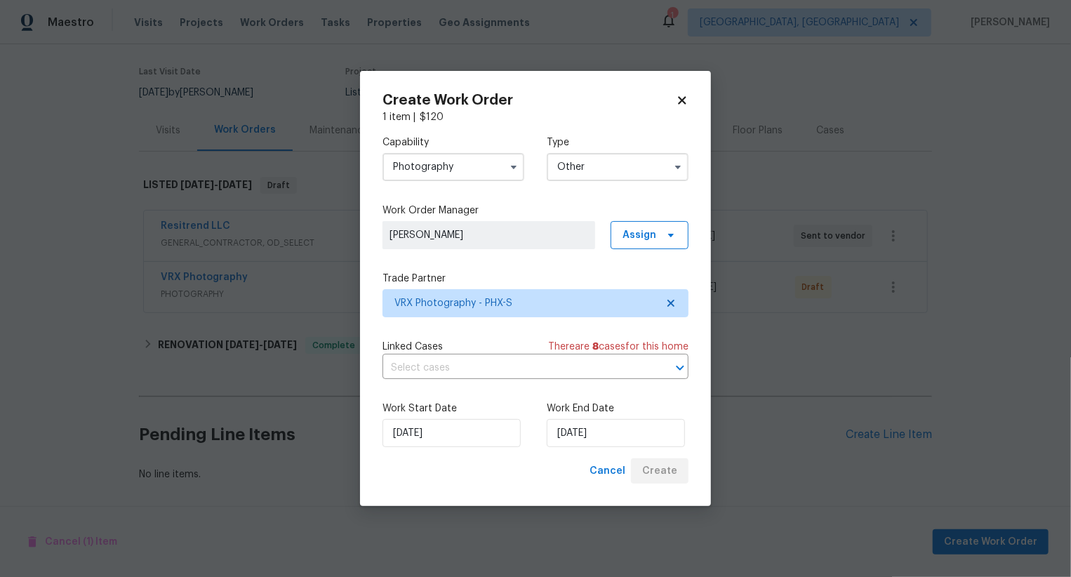
scroll to position [102, 0]
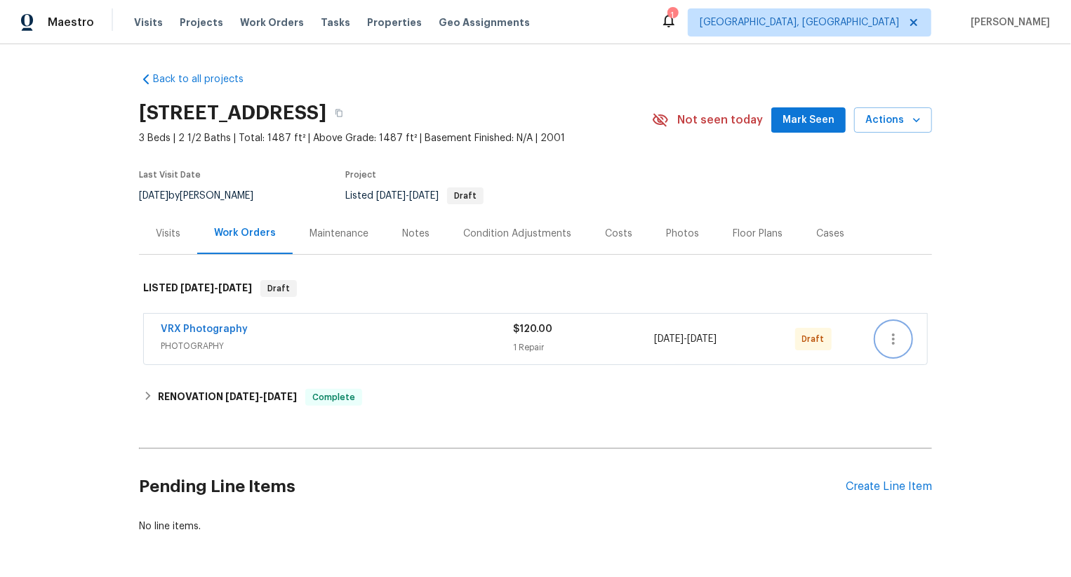
click at [893, 331] on icon "button" at bounding box center [893, 339] width 17 height 17
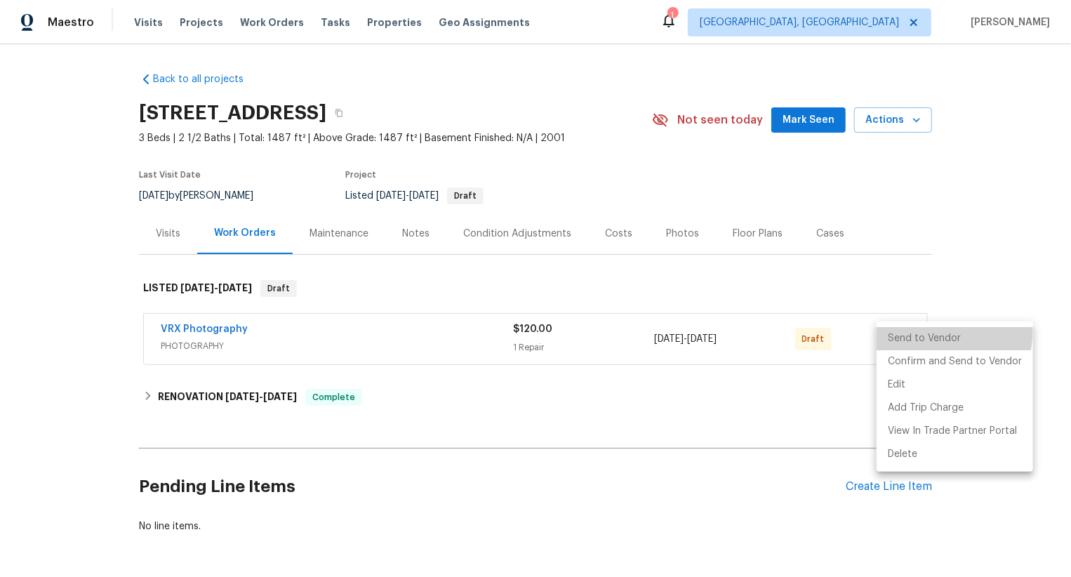
click at [893, 331] on li "Send to Vendor" at bounding box center [955, 338] width 157 height 23
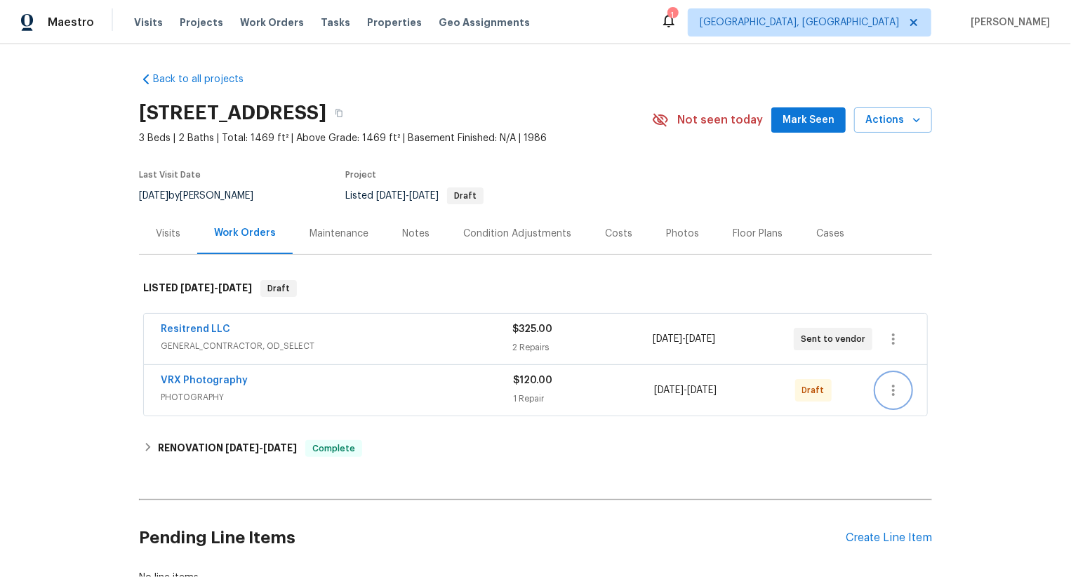
click at [884, 386] on button "button" at bounding box center [894, 390] width 34 height 34
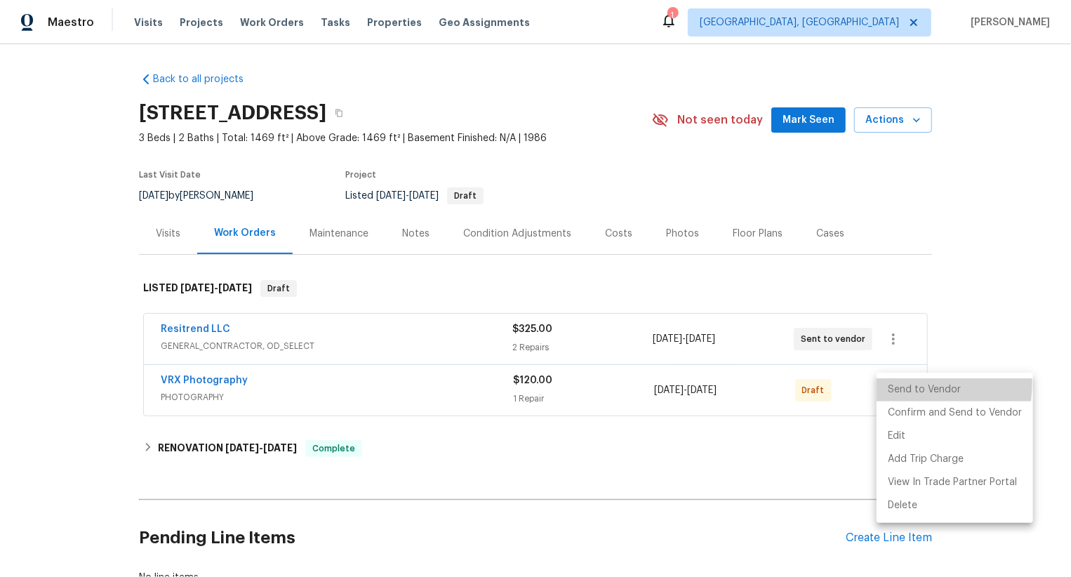
click at [884, 386] on li "Send to Vendor" at bounding box center [955, 389] width 157 height 23
